Goal: Find contact information: Find contact information

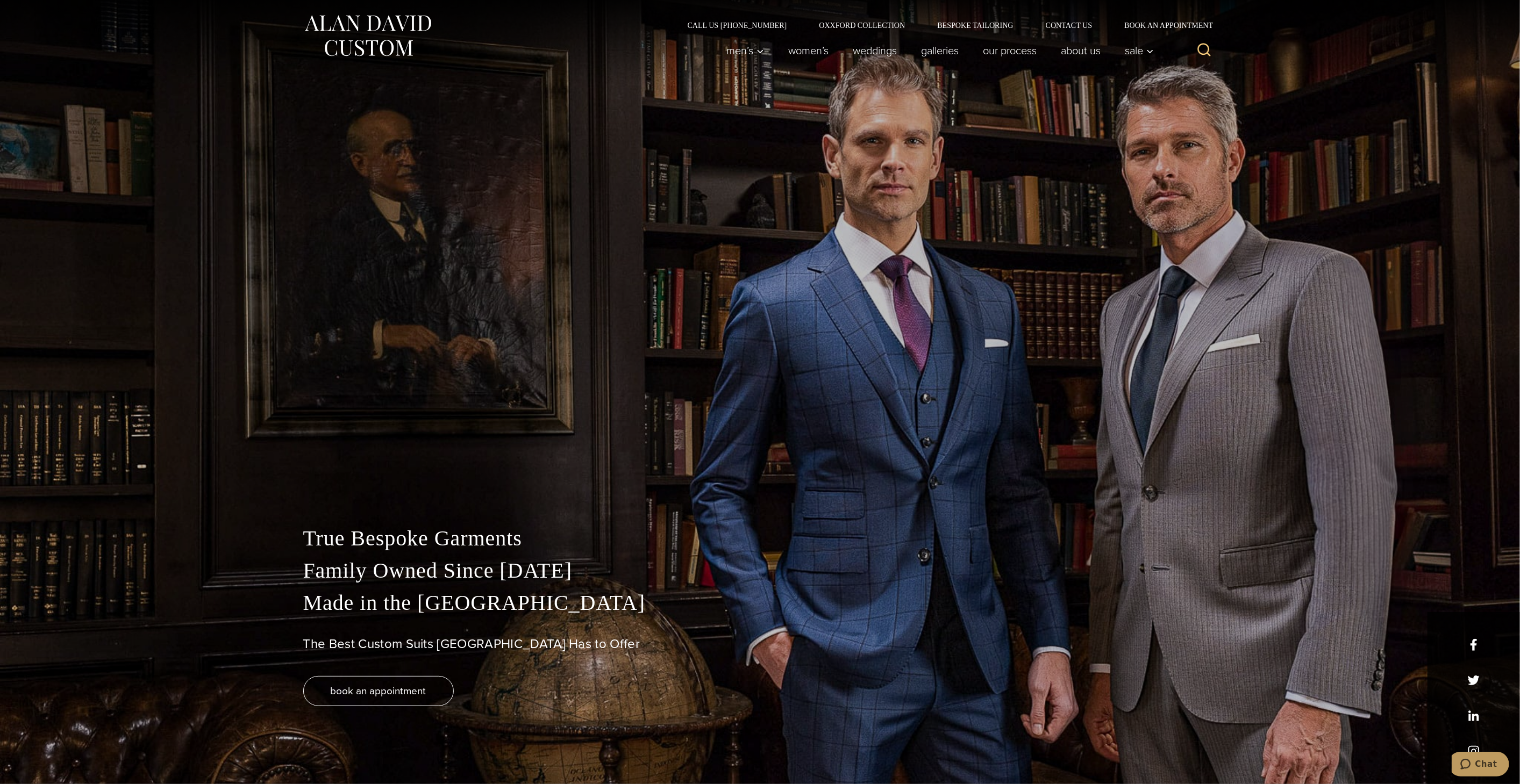
drag, startPoint x: 0, startPoint y: 0, endPoint x: 1226, endPoint y: 755, distance: 1439.8
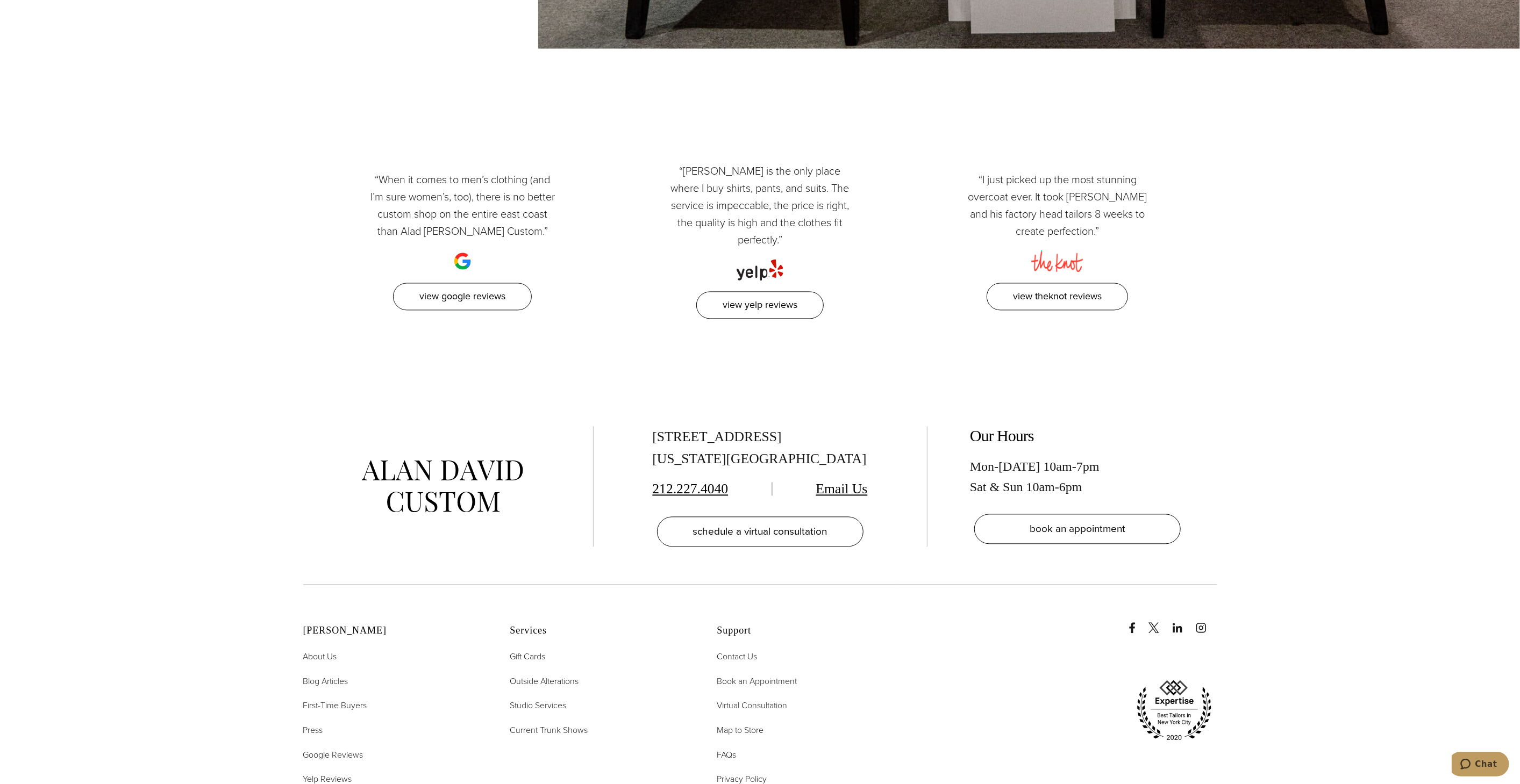
scroll to position [5883, 0]
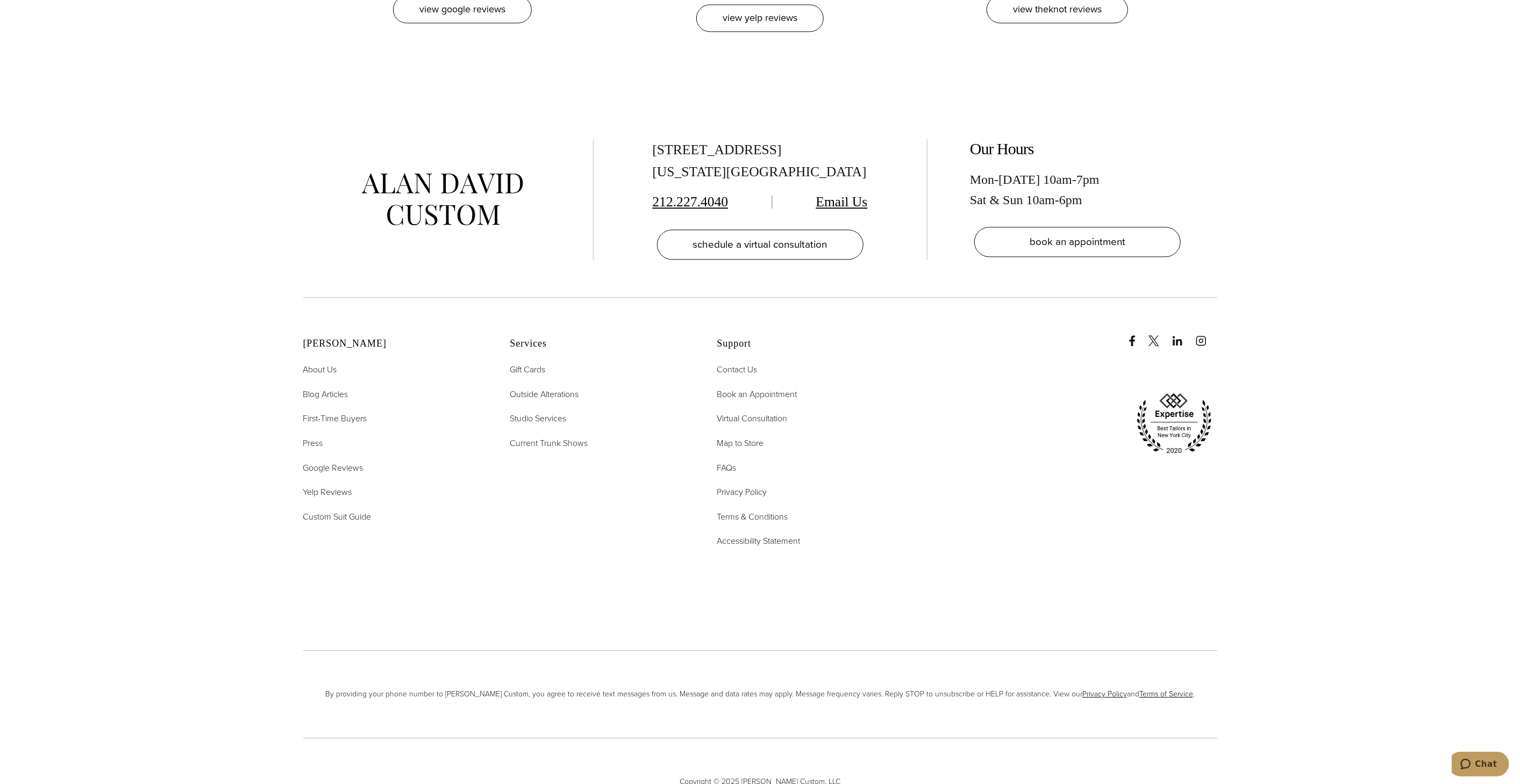
drag, startPoint x: 644, startPoint y: 90, endPoint x: 812, endPoint y: 95, distance: 168.1
click at [812, 139] on div "[STREET_ADDRESS][US_STATE] 212.227.4040 Email Us schedule a virtual consultation" at bounding box center [760, 199] width 290 height 120
copy div "[STREET_ADDRESS]"
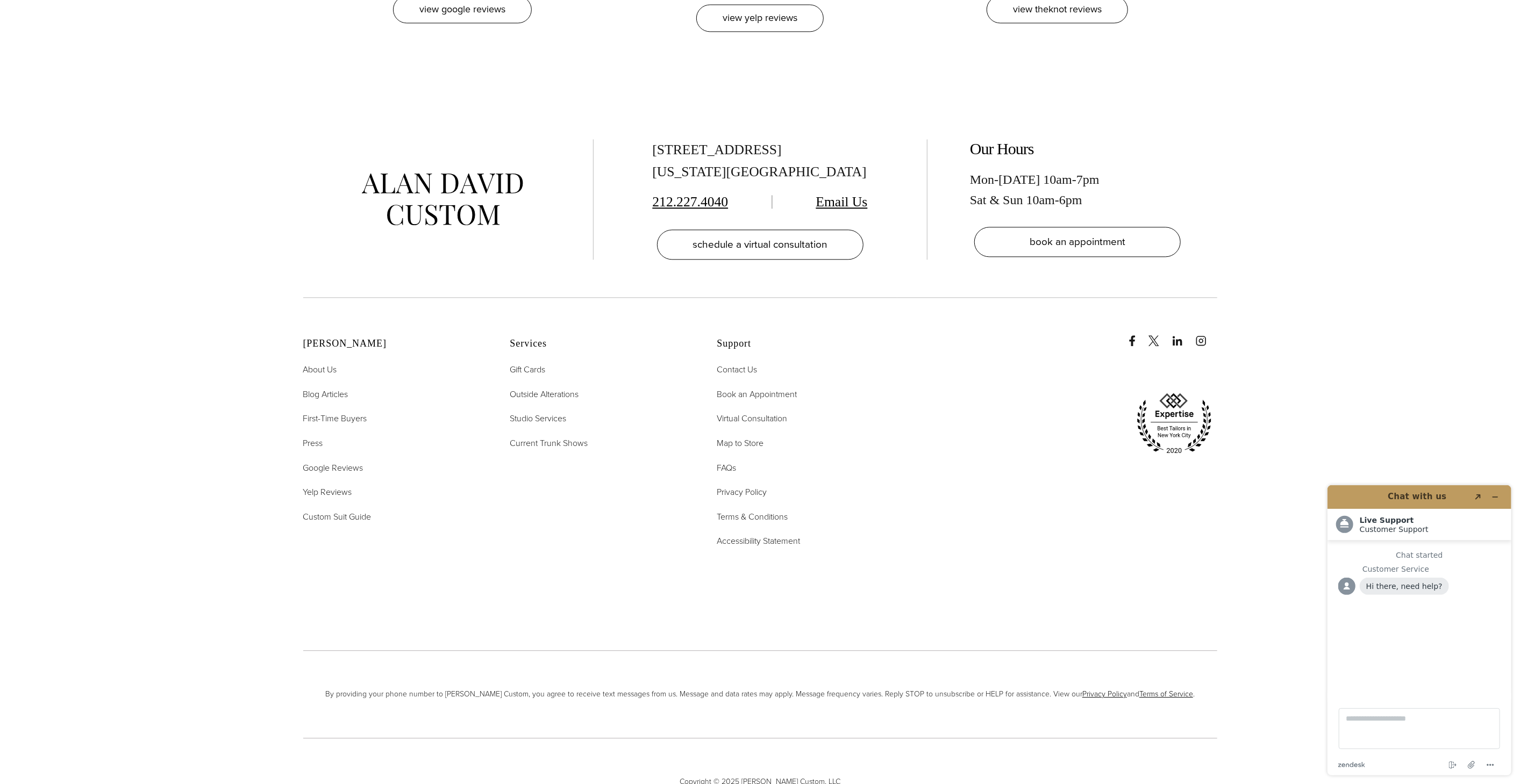
scroll to position [0, 0]
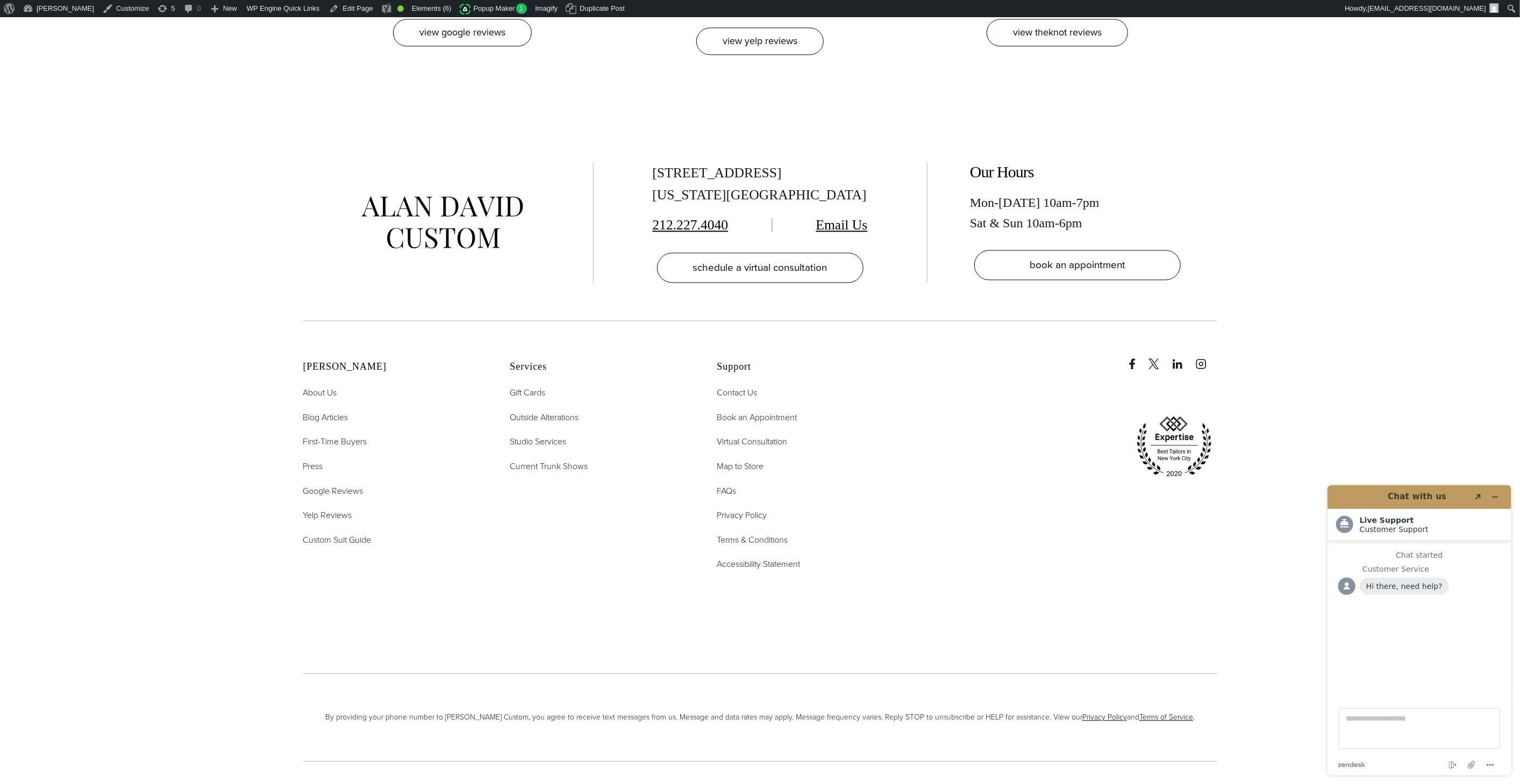
scroll to position [5900, 0]
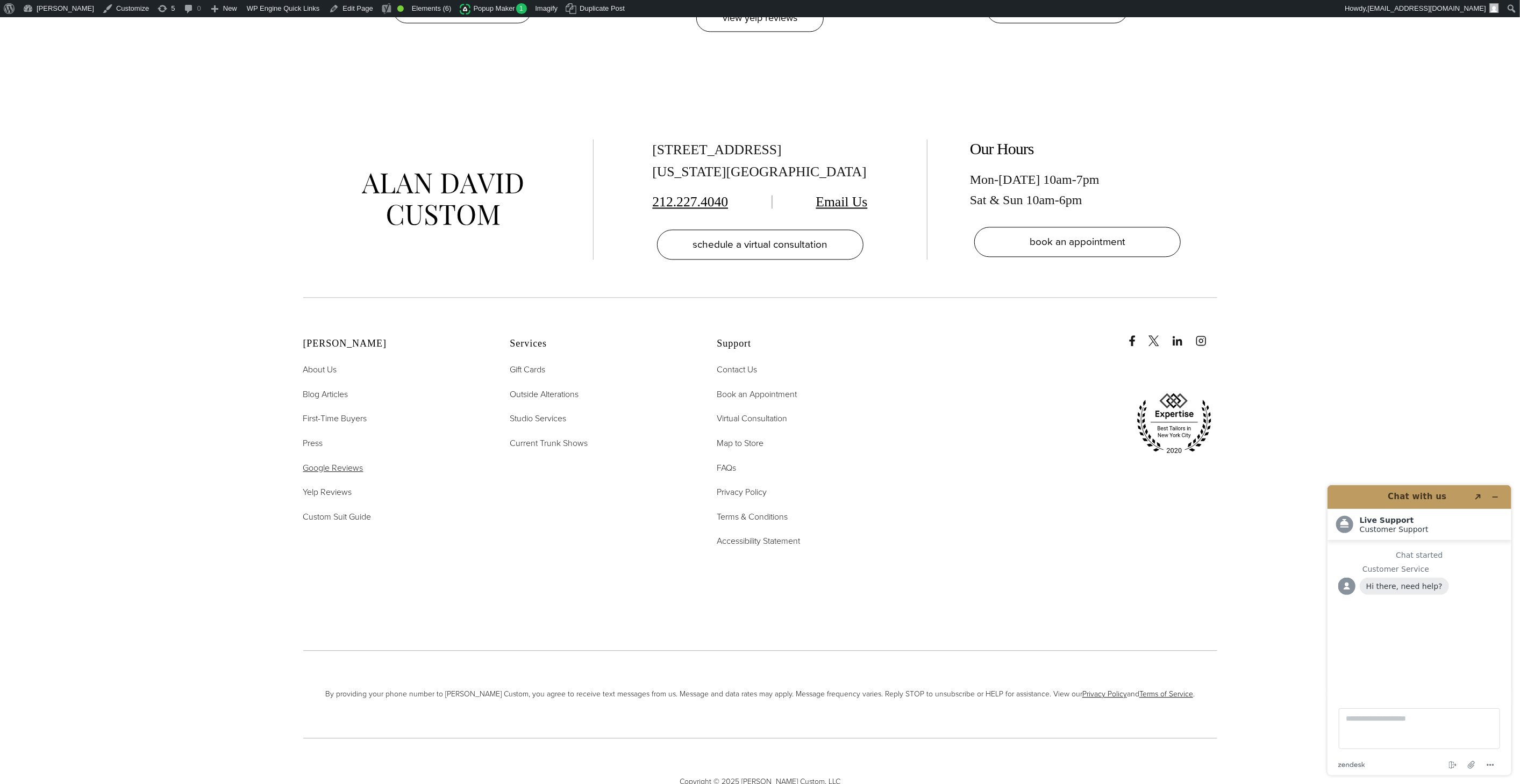
click at [333, 462] on span "Google Reviews" at bounding box center [333, 468] width 60 height 12
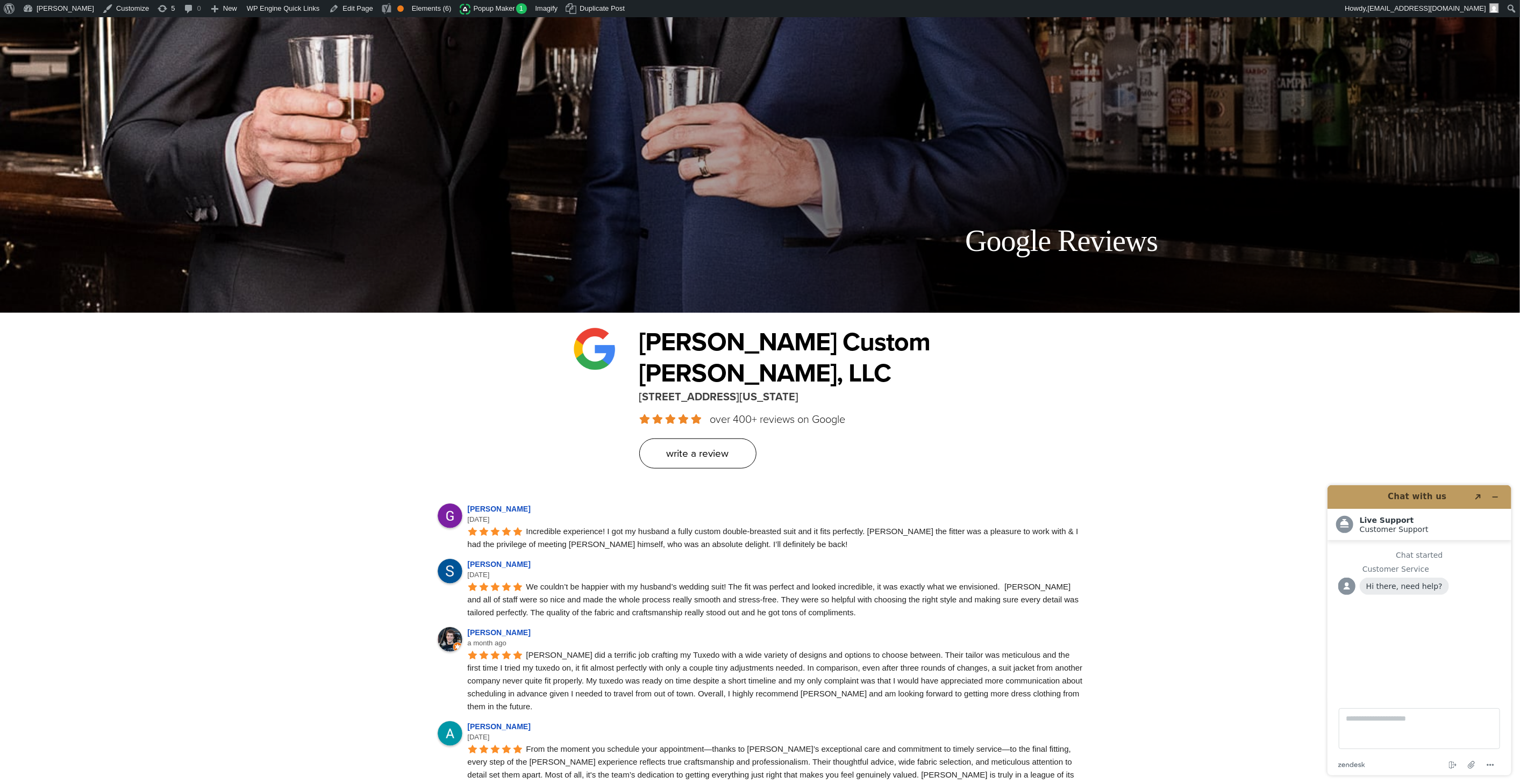
scroll to position [657, 0]
